Goal: Task Accomplishment & Management: Manage account settings

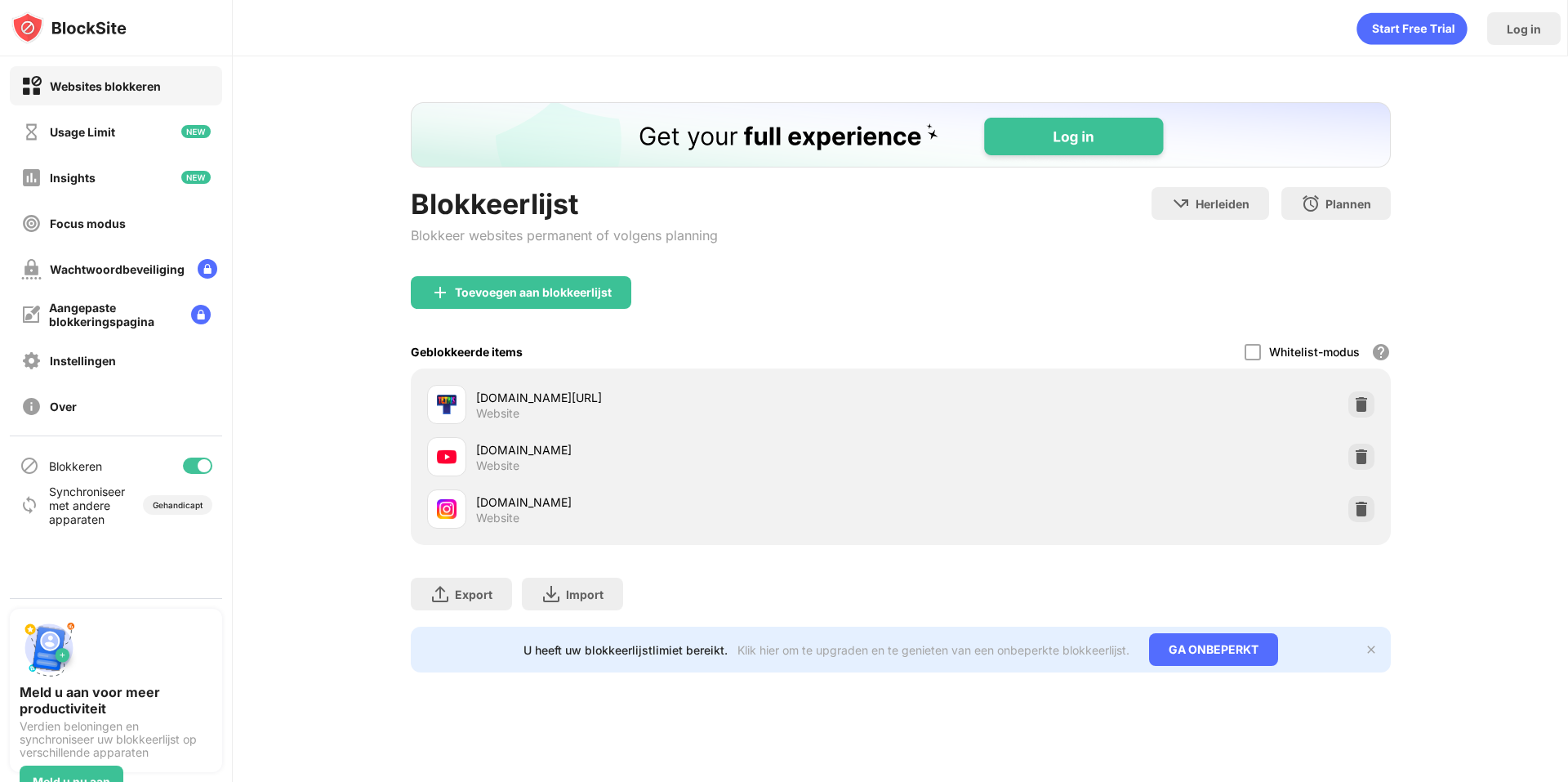
click at [192, 462] on div at bounding box center [198, 465] width 29 height 16
click at [202, 467] on div at bounding box center [198, 465] width 29 height 16
click at [194, 466] on div at bounding box center [198, 465] width 29 height 16
